Goal: Book appointment/travel/reservation

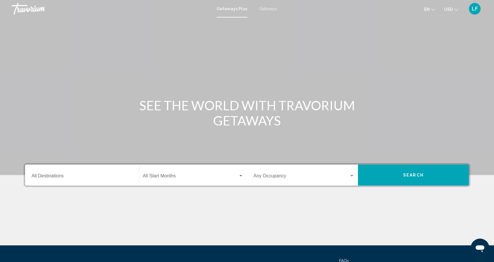
click at [67, 172] on div "Destination All Destinations" at bounding box center [82, 175] width 101 height 18
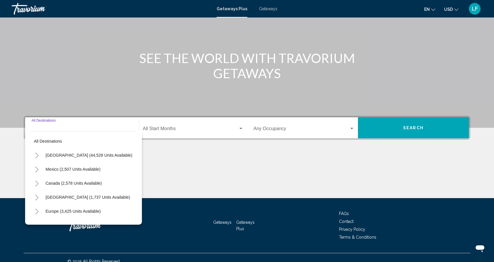
scroll to position [55, 0]
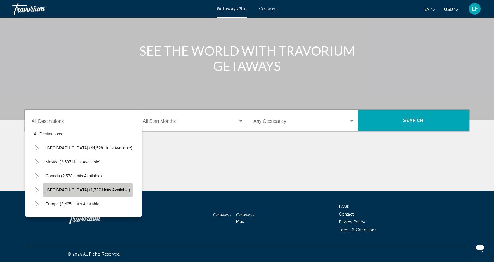
click at [84, 190] on span "[GEOGRAPHIC_DATA] (1,737 units available)" at bounding box center [88, 190] width 84 height 5
type input "**********"
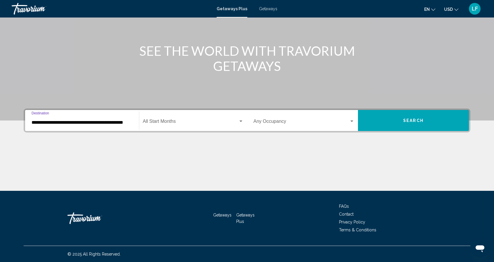
click at [180, 119] on div "Start Month All Start Months" at bounding box center [193, 121] width 101 height 18
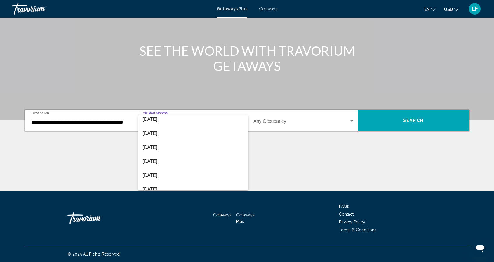
scroll to position [74, 0]
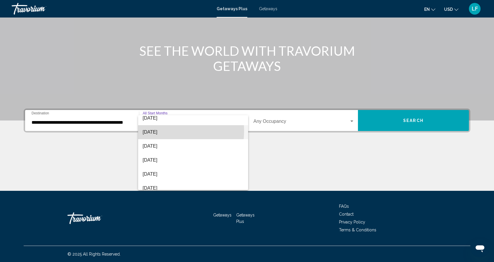
click at [152, 131] on span "[DATE]" at bounding box center [193, 132] width 101 height 14
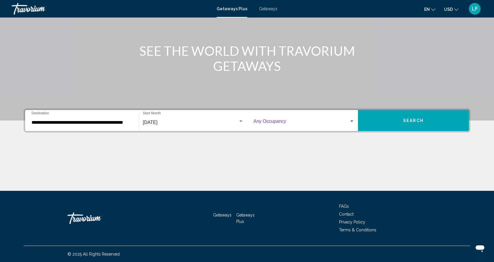
click at [351, 121] on div "Search widget" at bounding box center [352, 121] width 3 height 1
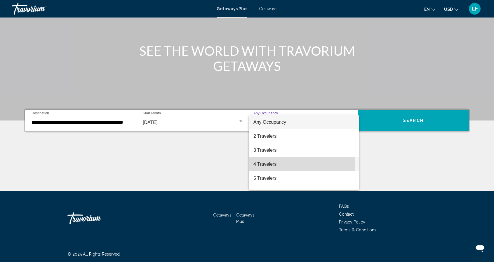
click at [272, 165] on span "4 Travelers" at bounding box center [304, 164] width 101 height 14
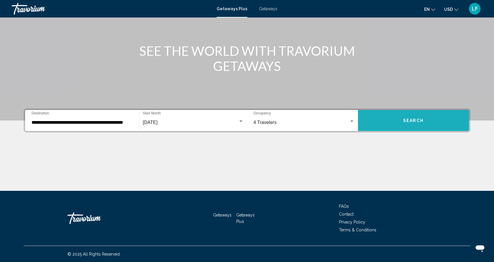
click at [428, 113] on button "Search" at bounding box center [413, 120] width 111 height 21
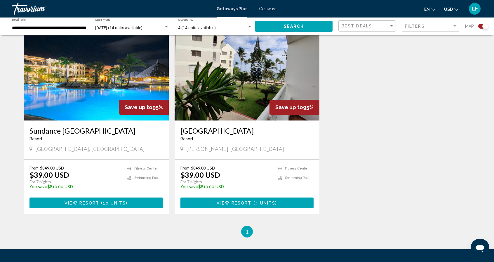
scroll to position [211, 0]
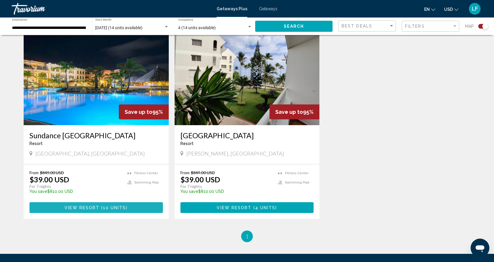
click at [97, 207] on span "View Resort" at bounding box center [82, 208] width 35 height 5
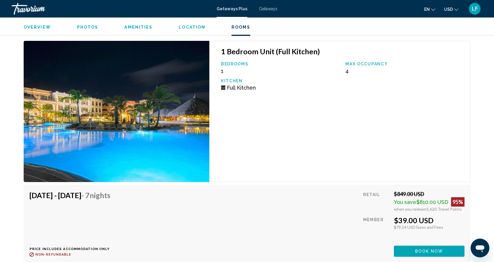
scroll to position [794, 0]
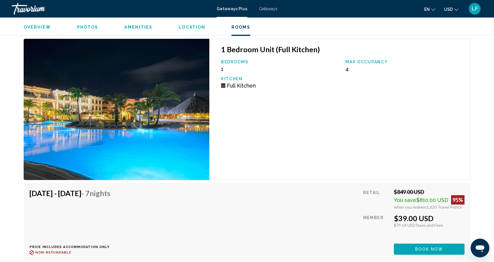
click at [269, 10] on span "Getaways" at bounding box center [268, 8] width 18 height 5
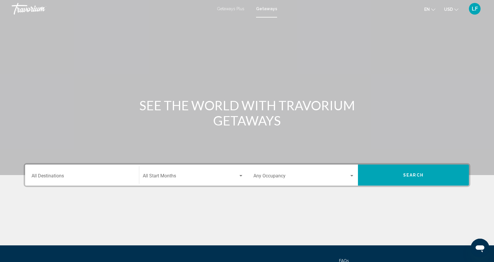
click at [34, 9] on div "Travorium" at bounding box center [41, 9] width 58 height 12
